Goal: Leave review/rating: Leave review/rating

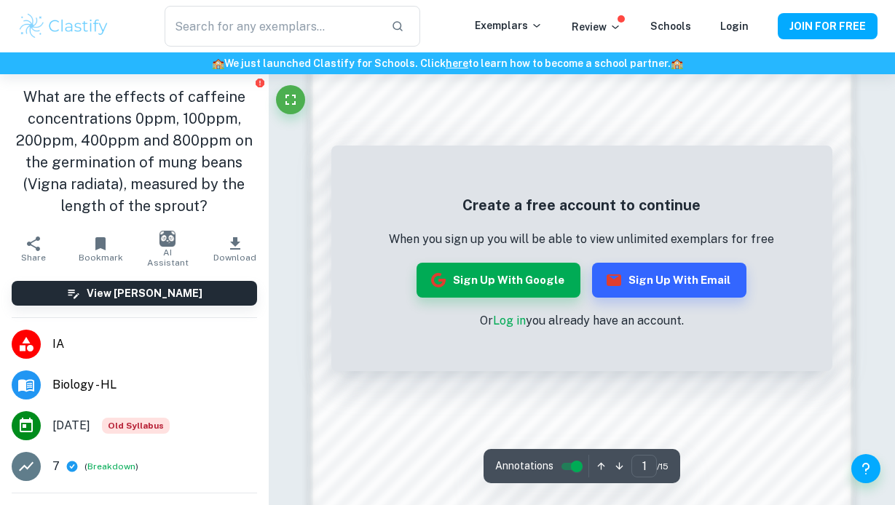
scroll to position [957, 0]
click at [529, 287] on button "Sign up with Google" at bounding box center [498, 280] width 164 height 35
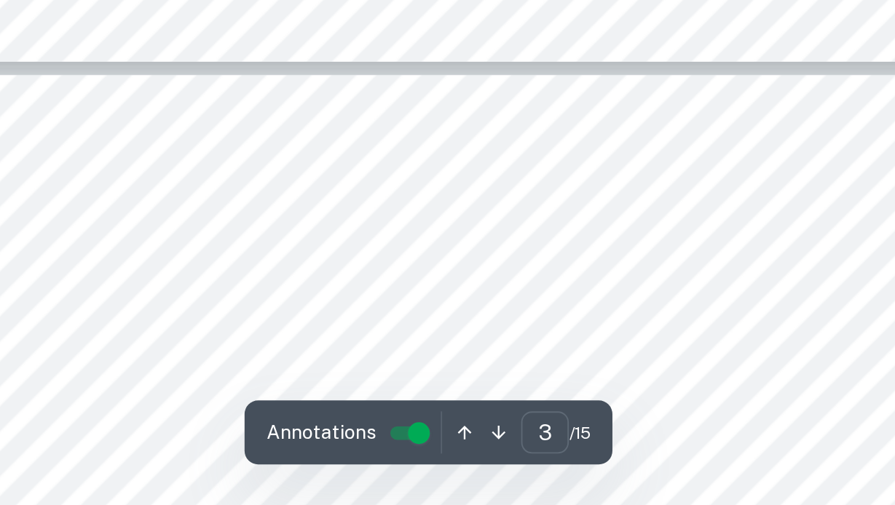
scroll to position [2284, 0]
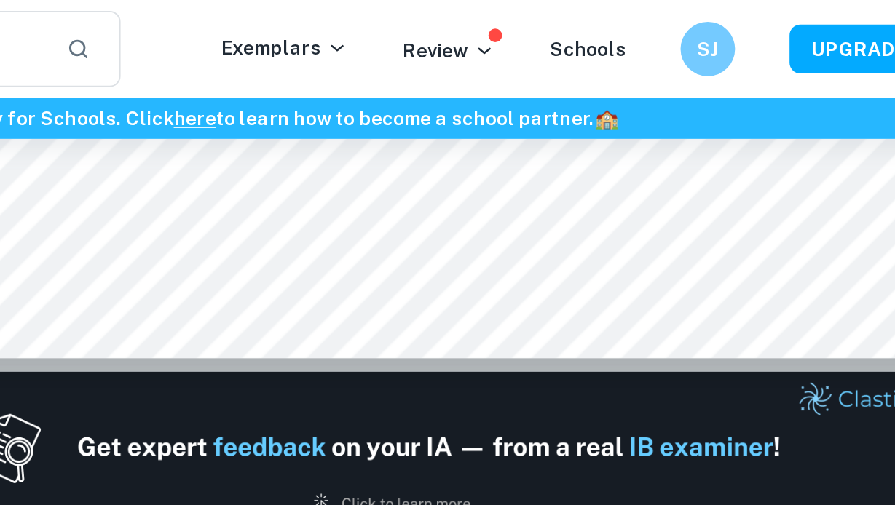
type input "1"
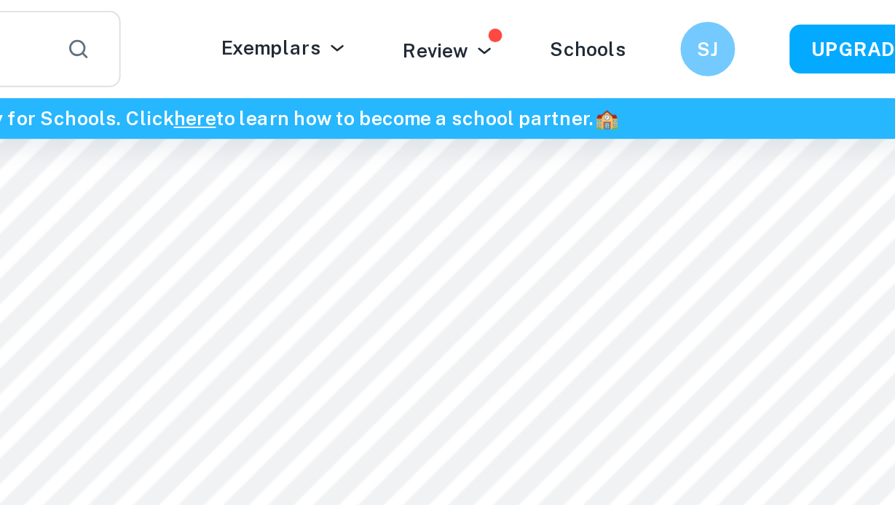
scroll to position [0, 0]
